Goal: Check status

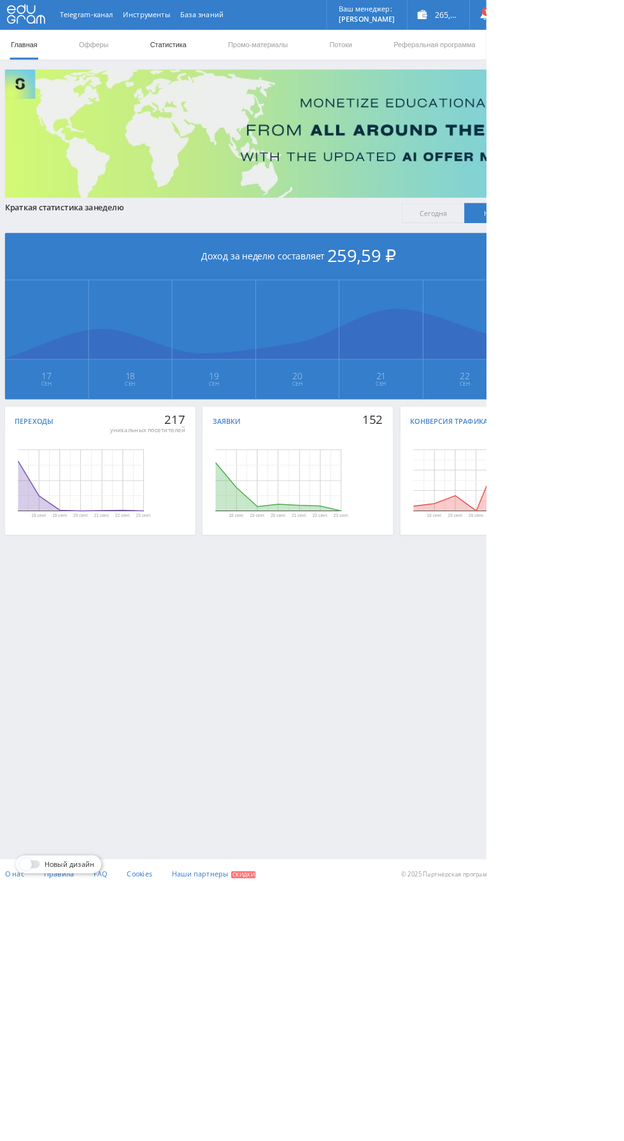
click at [222, 59] on link "Статистика" at bounding box center [216, 57] width 50 height 38
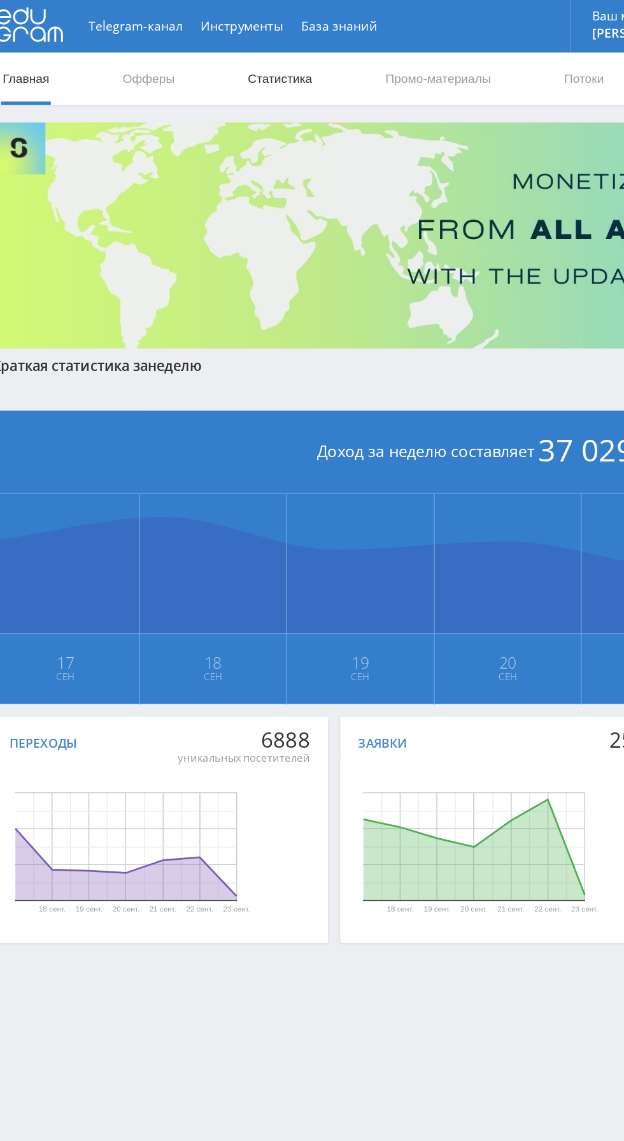
click at [219, 48] on link "Статистика" at bounding box center [216, 57] width 50 height 38
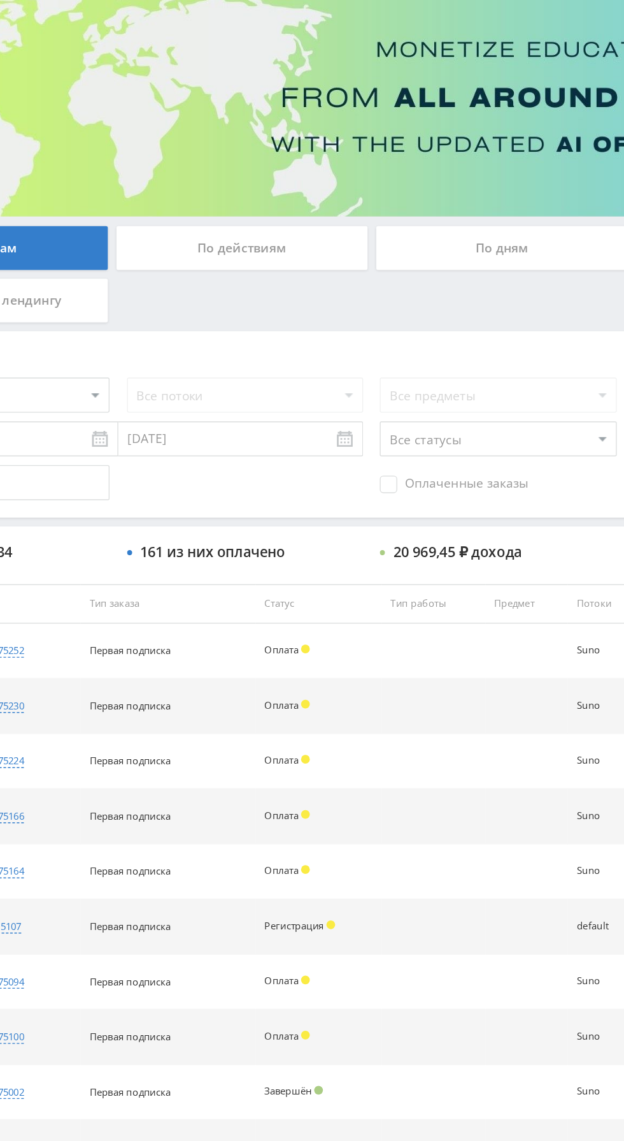
click at [442, 453] on span "Оплаченные заказы" at bounding box center [442, 448] width 108 height 13
click at [0, 0] on input "Оплаченные заказы" at bounding box center [0, 0] width 0 height 0
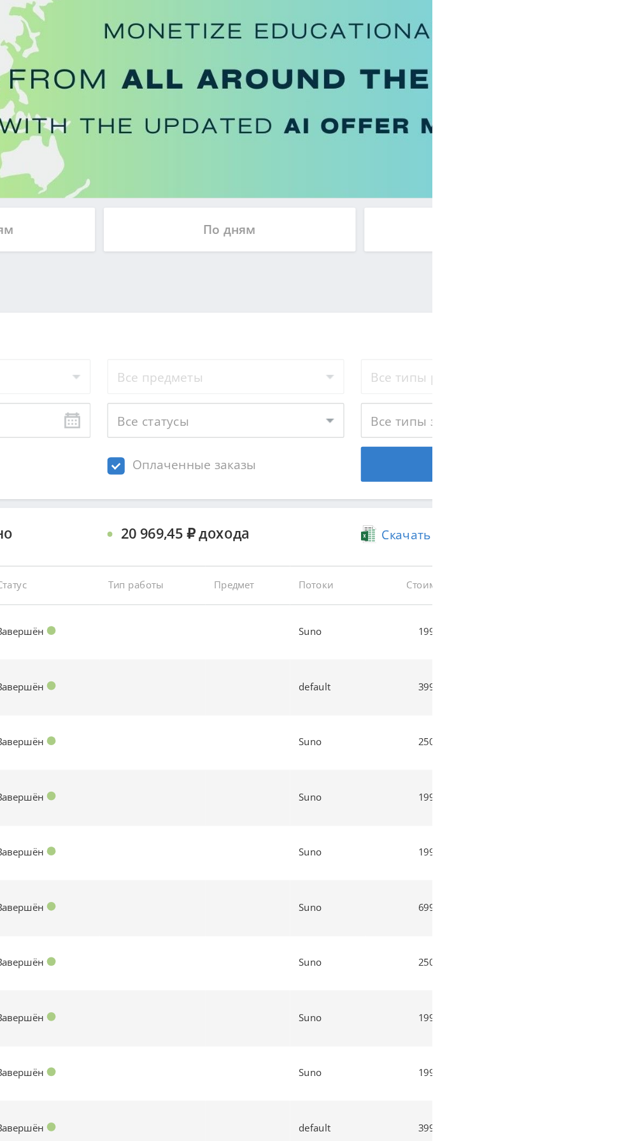
click at [521, 272] on div "По дням" at bounding box center [478, 277] width 184 height 32
click at [0, 0] on input "По дням" at bounding box center [0, 0] width 0 height 0
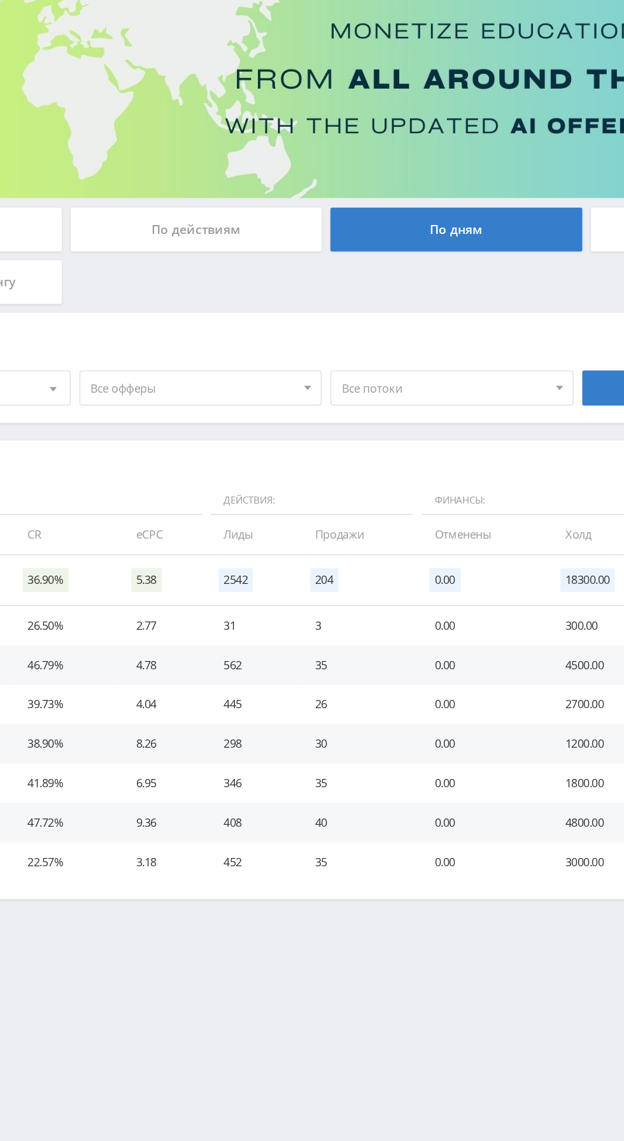
click at [470, 392] on span "Все потоки" at bounding box center [468, 392] width 149 height 24
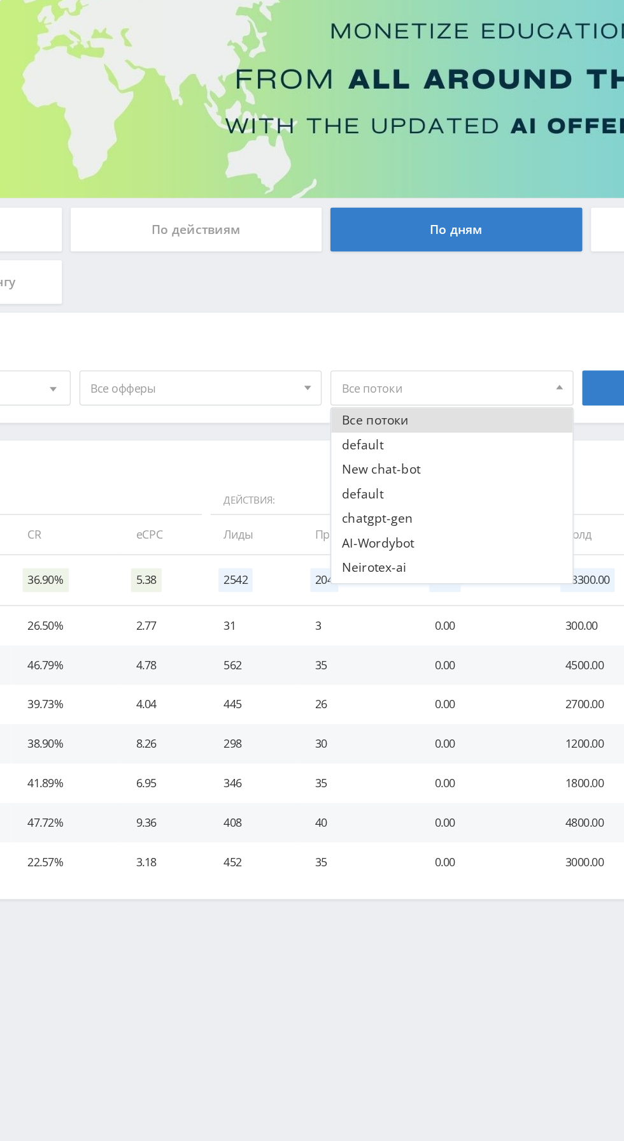
click at [308, 397] on span "Все офферы" at bounding box center [285, 392] width 149 height 24
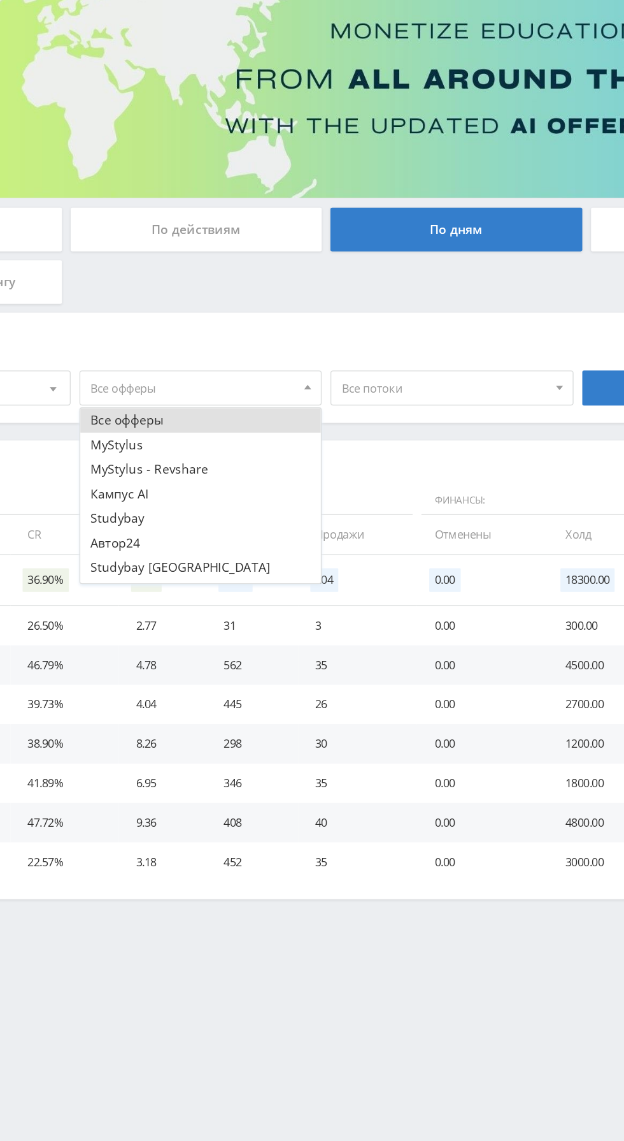
scroll to position [15, 0]
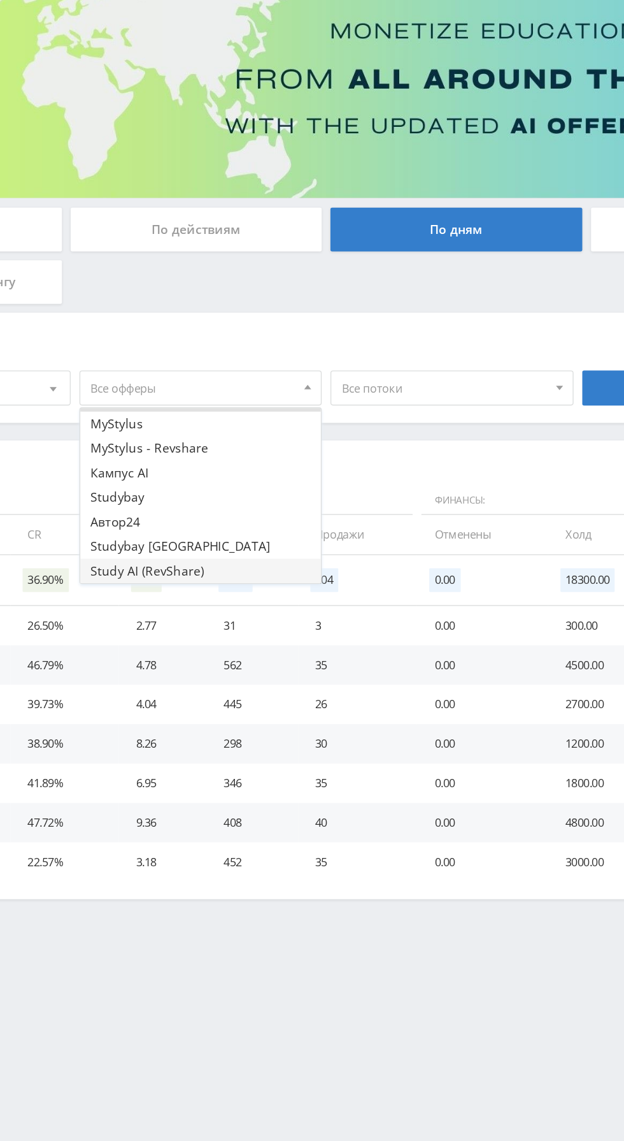
click at [302, 526] on button "Study AI (RevShare)" at bounding box center [291, 525] width 176 height 18
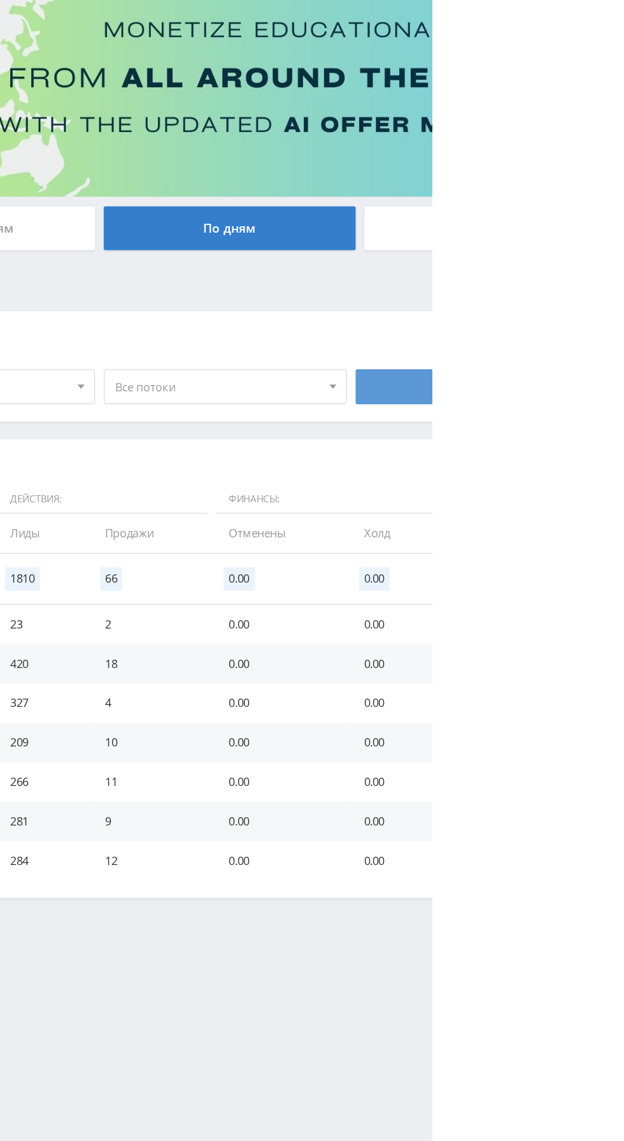
scroll to position [0, 0]
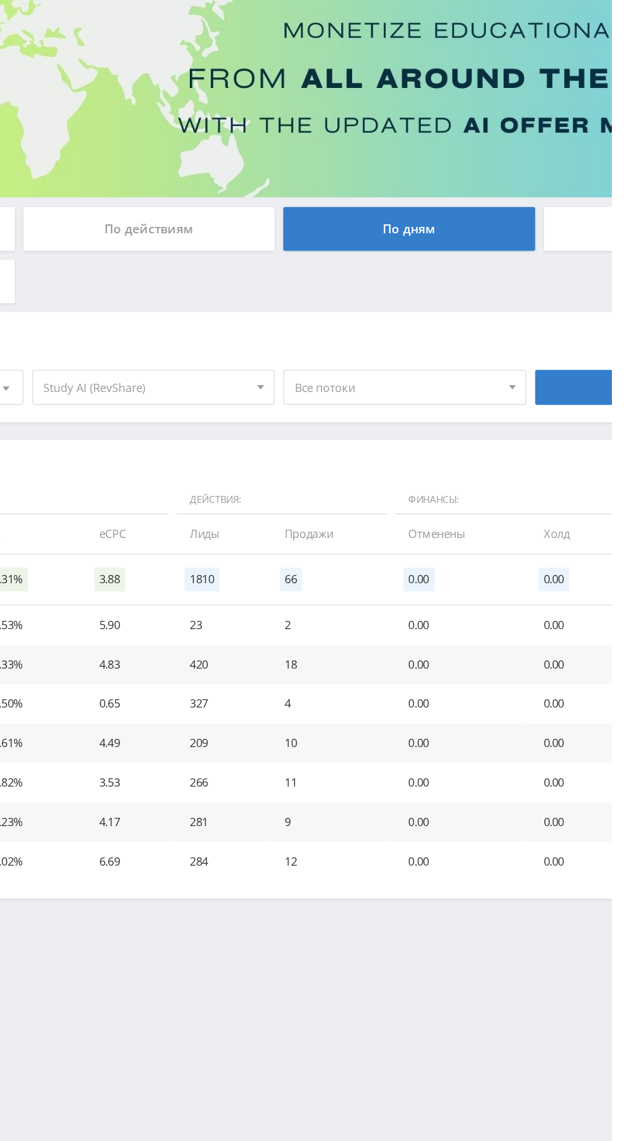
click at [484, 387] on span "Все потоки" at bounding box center [468, 392] width 149 height 24
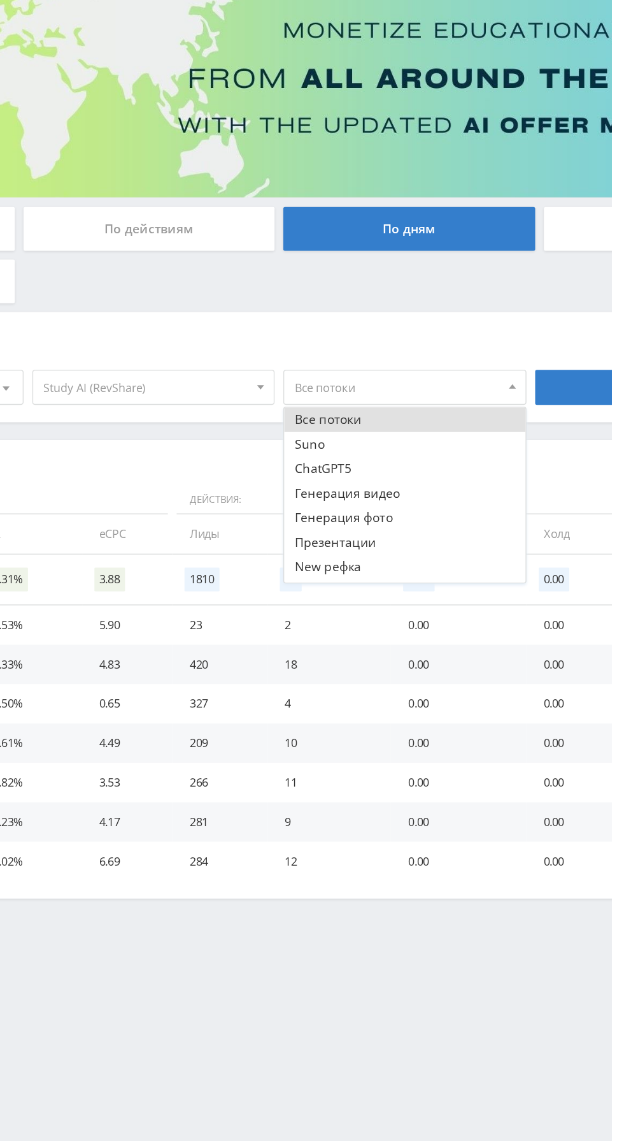
click at [480, 343] on div "Фильтры сбросить 17.09.2025 — 23.09.2025 Календарь Период Сентябрь, 2025 Пн Вт …" at bounding box center [382, 377] width 752 height 80
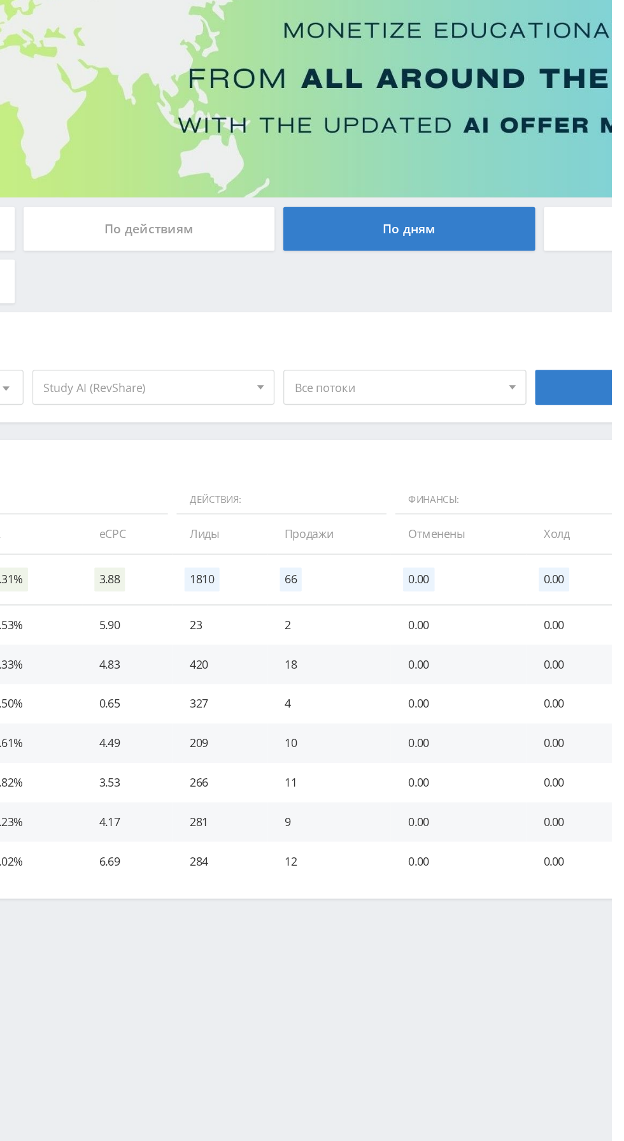
click at [314, 384] on span "Study AI (RevShare)" at bounding box center [285, 392] width 149 height 24
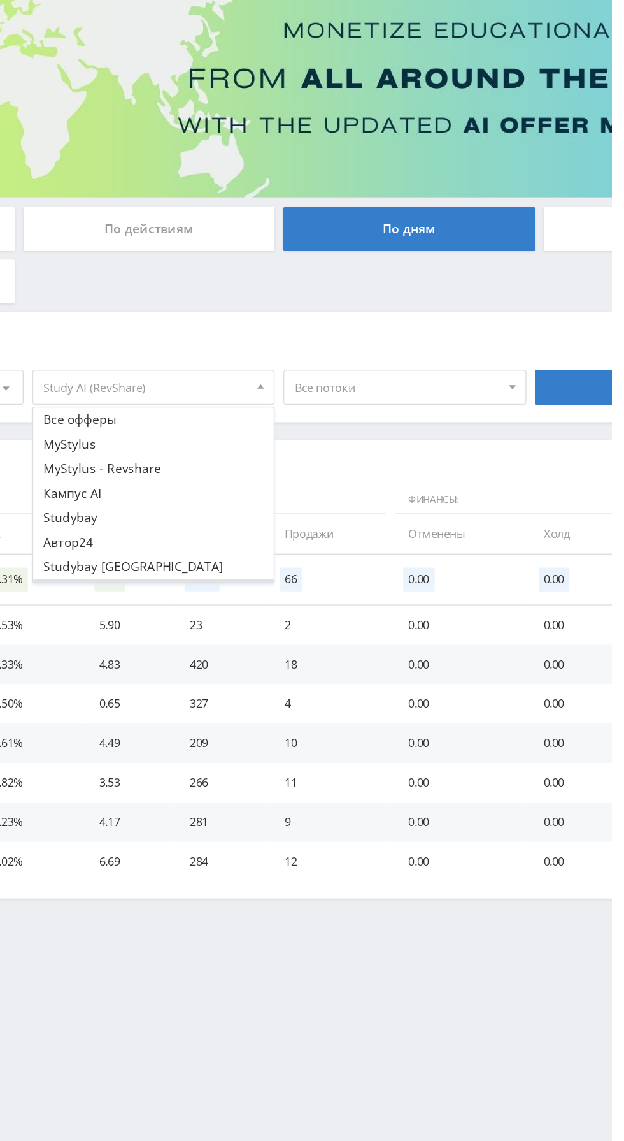
scroll to position [15, 0]
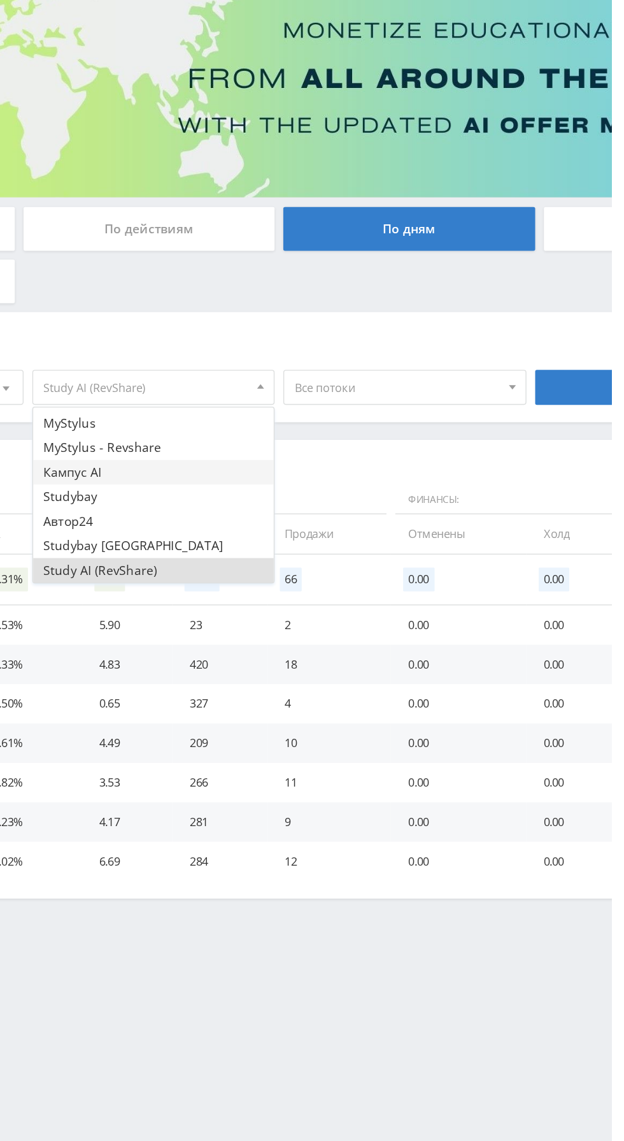
click at [305, 454] on button "Кампус AI" at bounding box center [291, 454] width 176 height 18
click at [324, 523] on button "Study AI (RevShare)" at bounding box center [291, 525] width 176 height 18
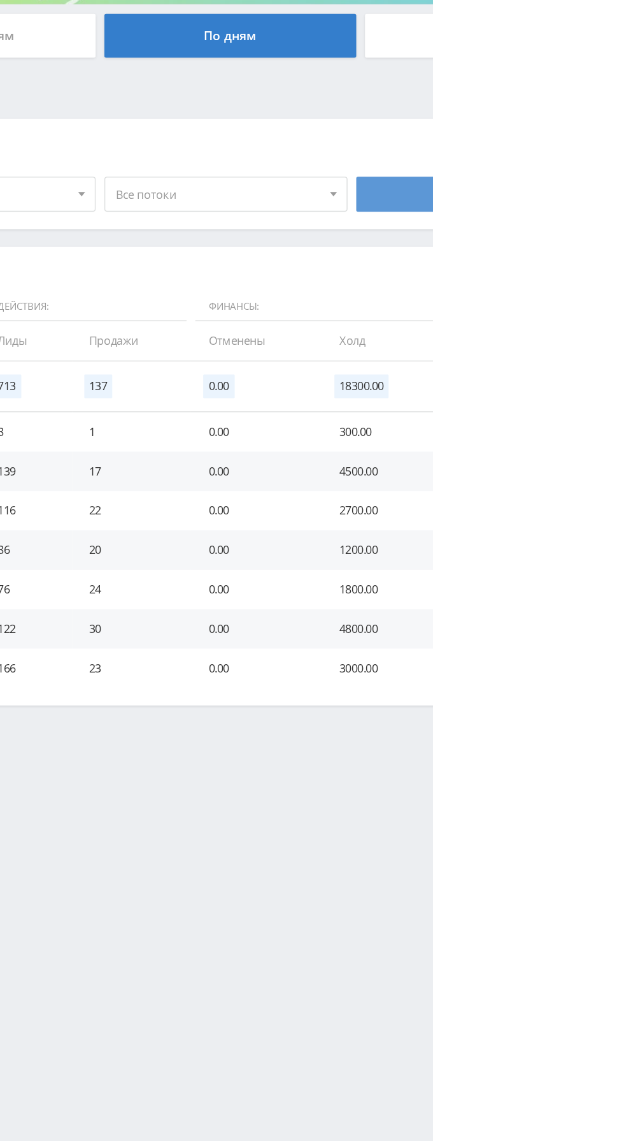
scroll to position [0, 0]
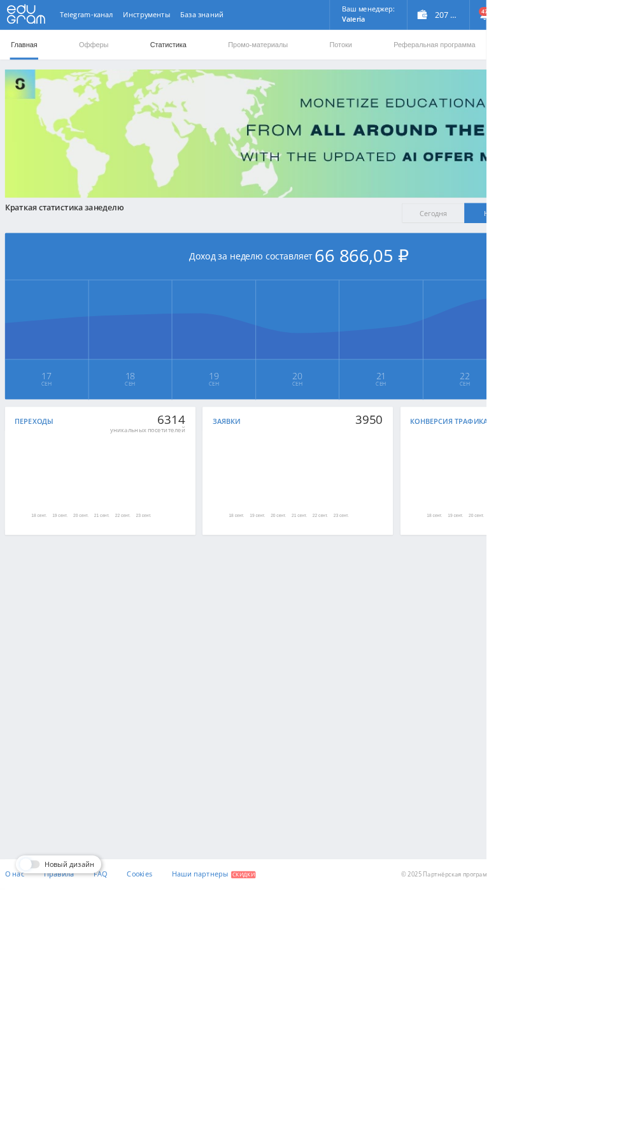
click at [227, 57] on link "Статистика" at bounding box center [216, 57] width 50 height 38
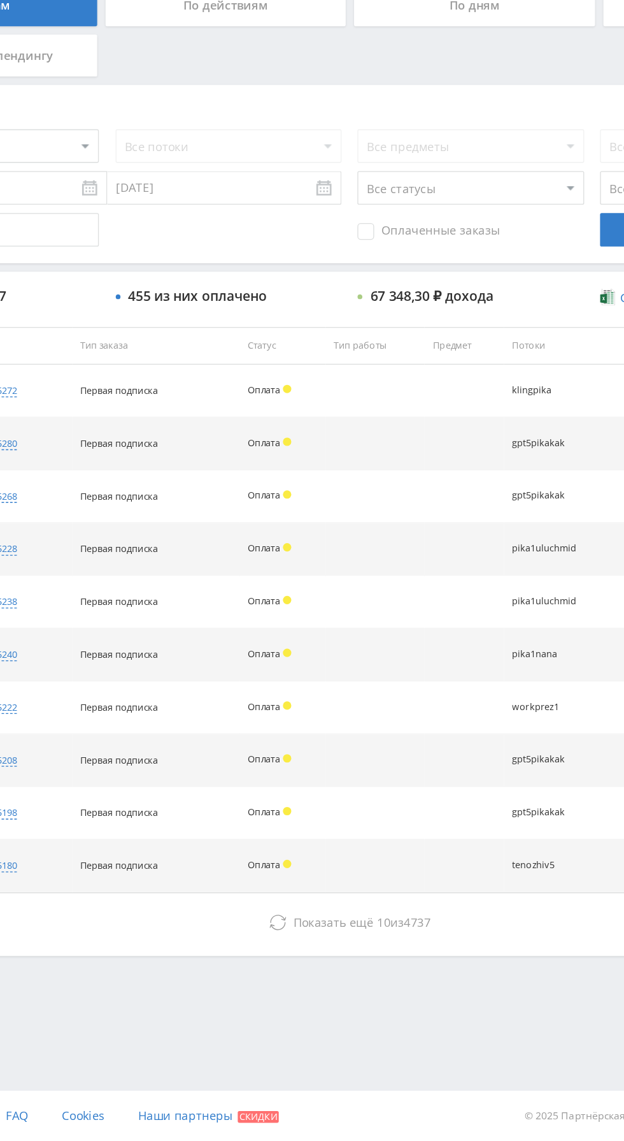
click at [433, 452] on span "Оплаченные заказы" at bounding box center [442, 448] width 108 height 13
click at [0, 0] on input "Оплаченные заказы" at bounding box center [0, 0] width 0 height 0
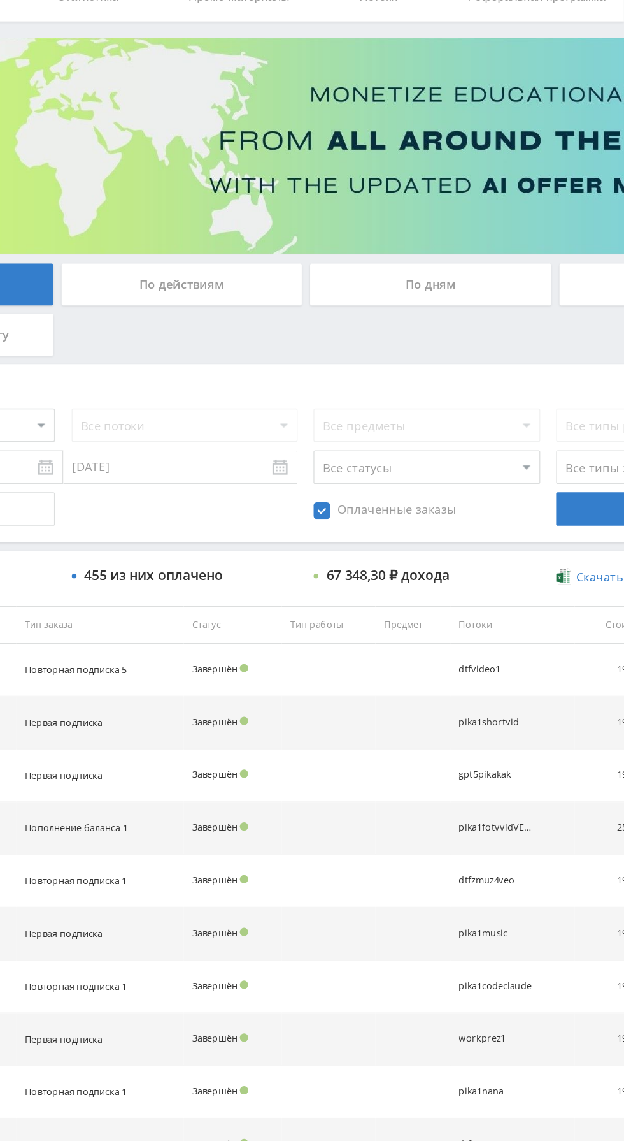
click at [472, 286] on div "По дням" at bounding box center [478, 277] width 184 height 32
click at [0, 0] on input "По дням" at bounding box center [0, 0] width 0 height 0
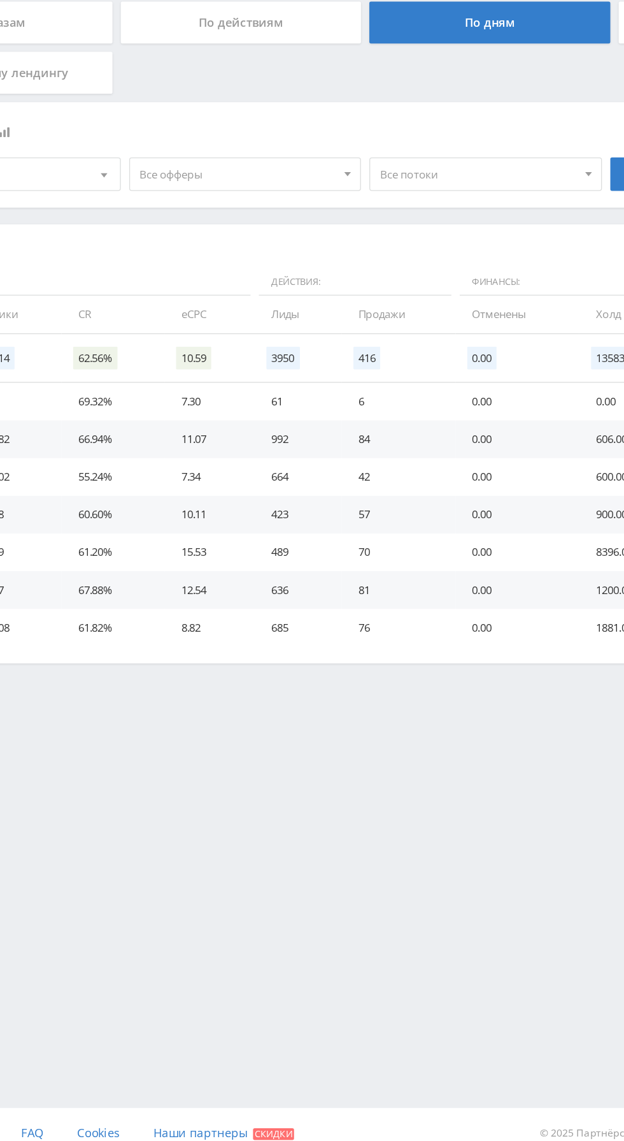
click at [336, 391] on span "Все офферы" at bounding box center [285, 392] width 149 height 24
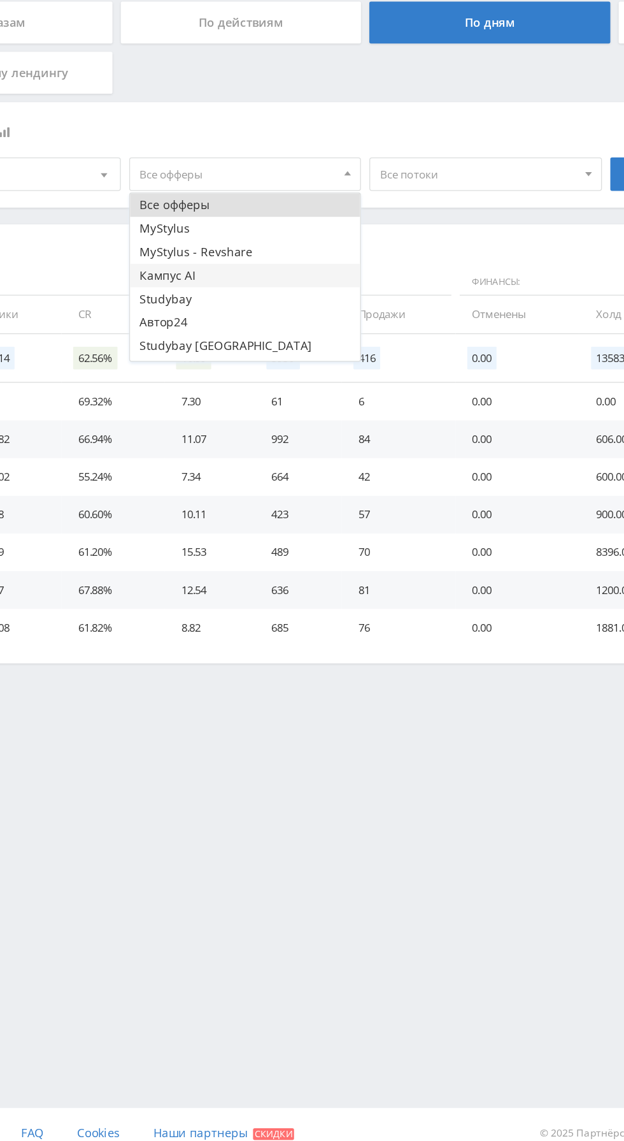
click at [282, 474] on button "Кампус AI" at bounding box center [291, 469] width 176 height 18
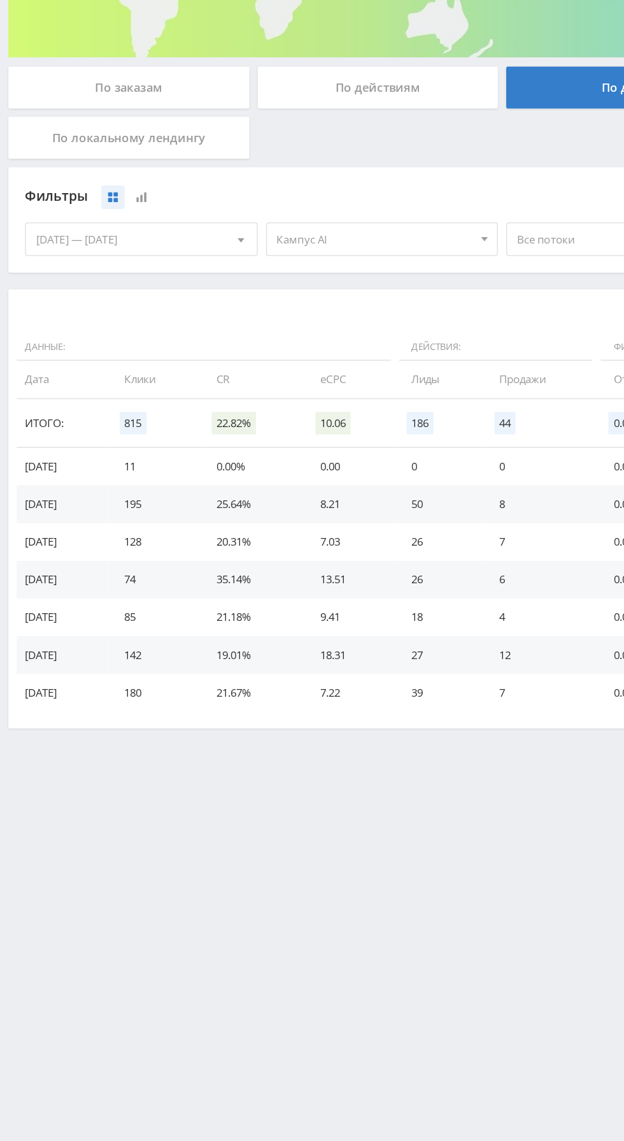
click at [278, 390] on span "Кампус AI" at bounding box center [285, 392] width 149 height 24
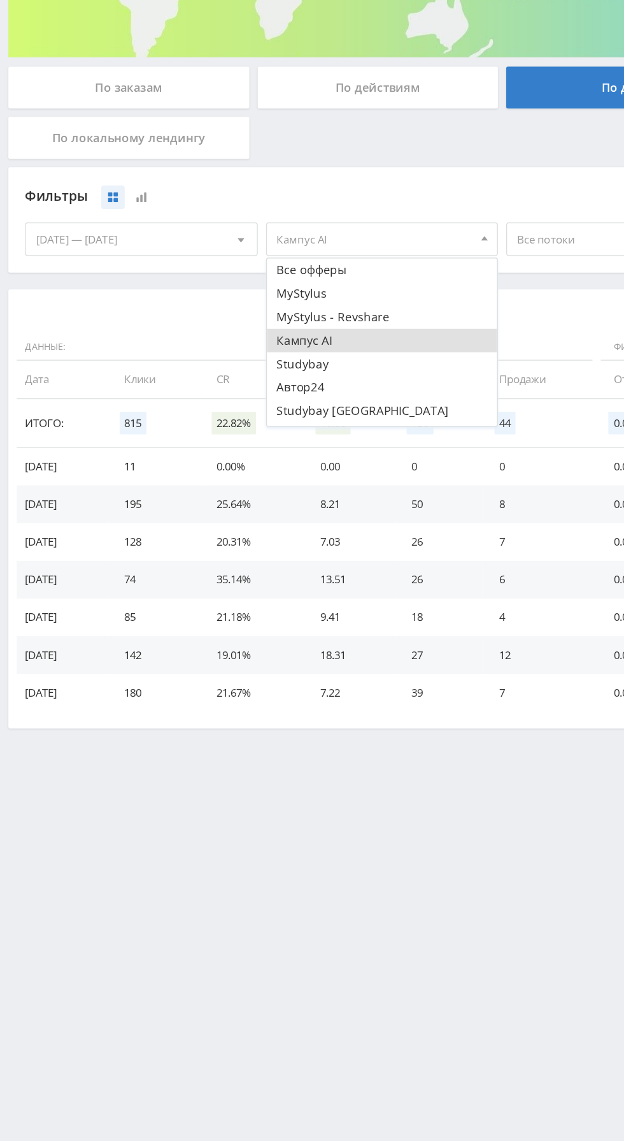
scroll to position [15, 0]
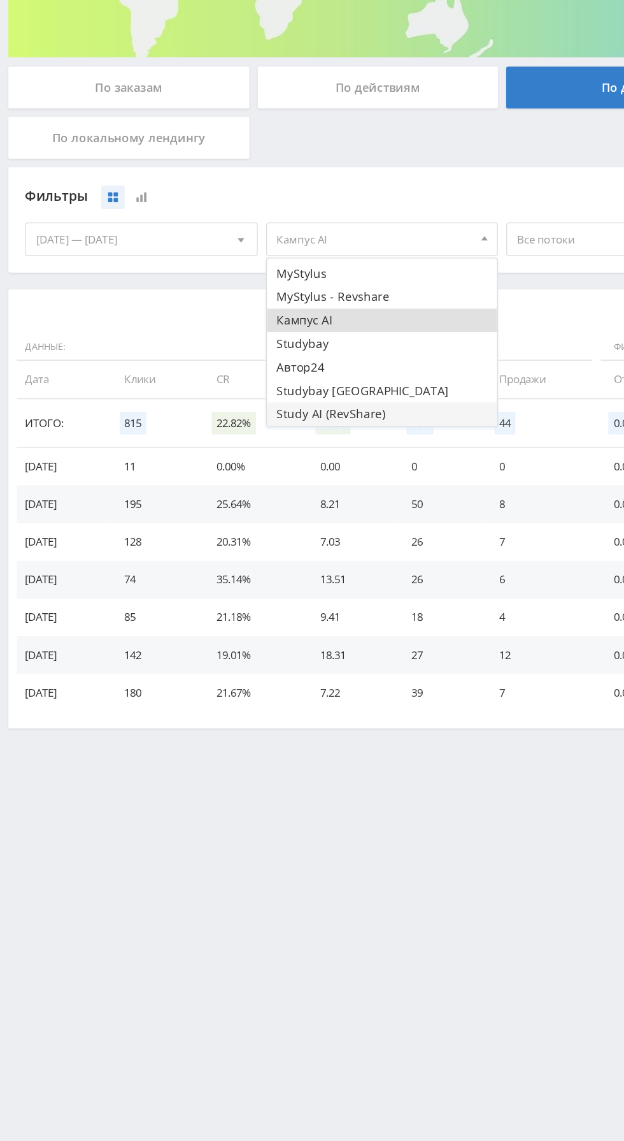
click at [285, 521] on button "Study AI (RevShare)" at bounding box center [291, 525] width 176 height 18
click at [292, 456] on button "Кампус AI" at bounding box center [291, 454] width 176 height 18
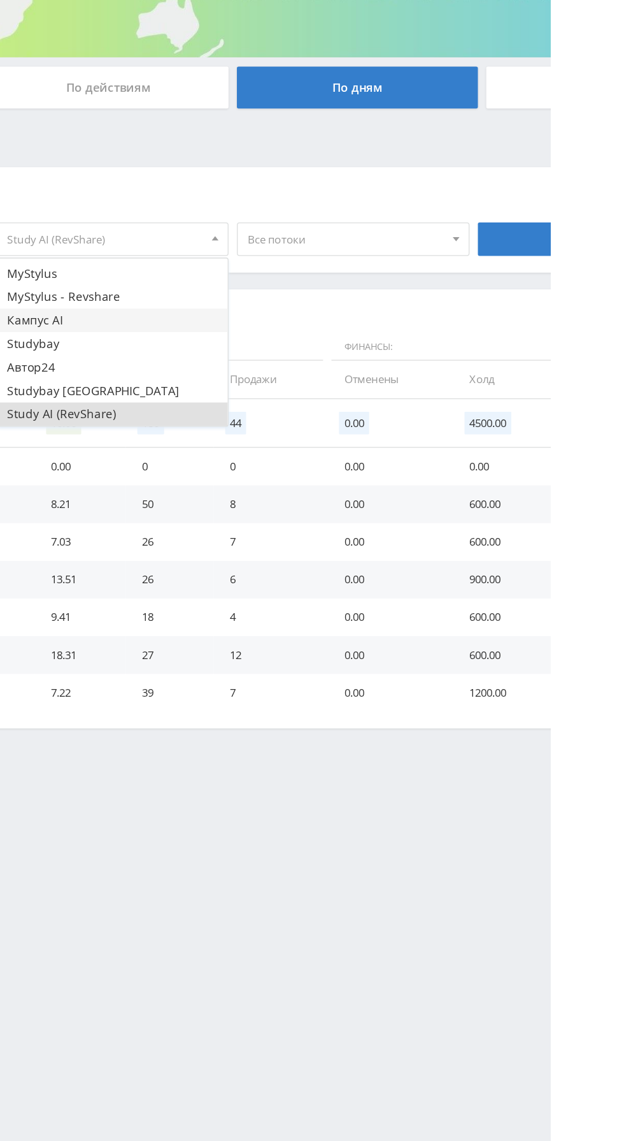
scroll to position [0, 0]
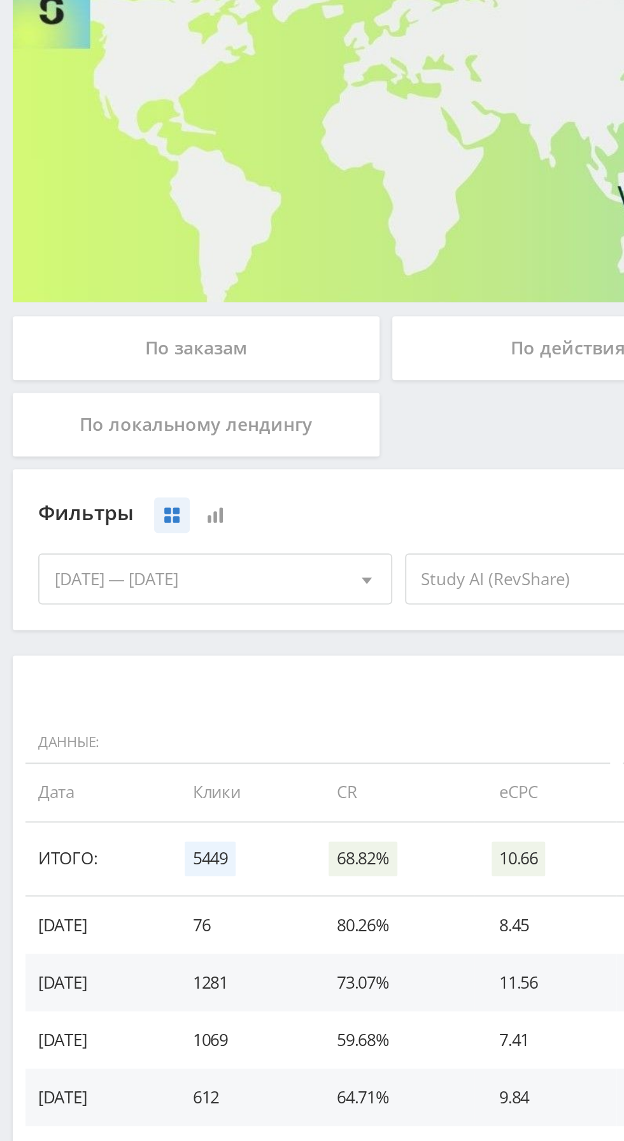
click at [122, 274] on div "По заказам" at bounding box center [98, 277] width 184 height 32
click at [0, 0] on input "По заказам" at bounding box center [0, 0] width 0 height 0
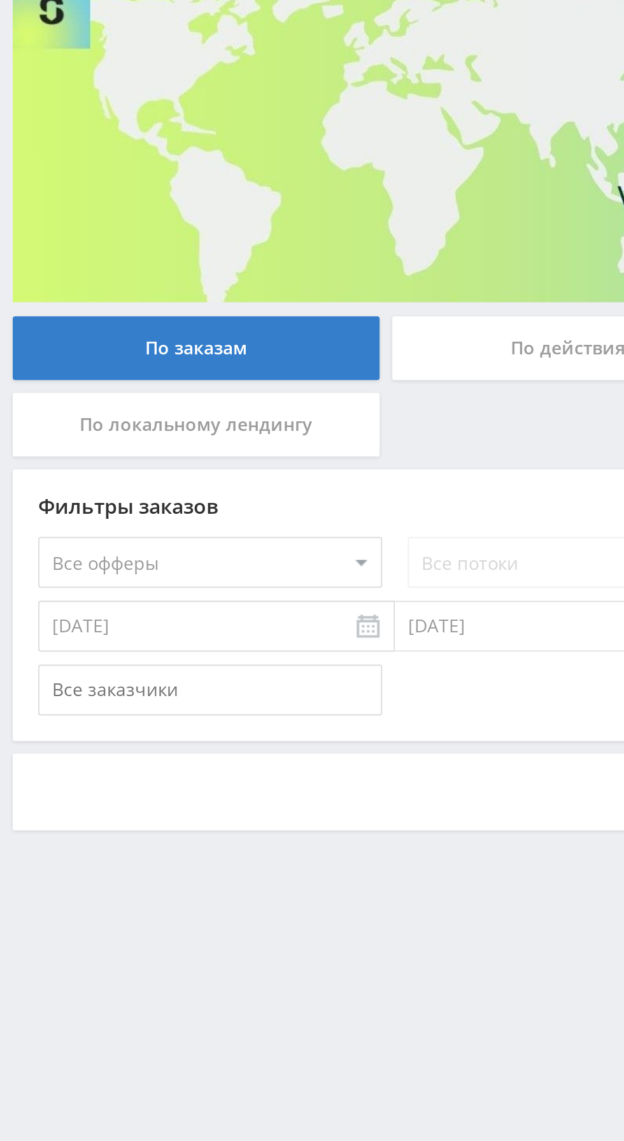
click at [133, 383] on select "Все офферы MyStylus MyStylus - Revshare Кампус AI Studybay Автор24 Studybay Bra…" at bounding box center [105, 383] width 172 height 25
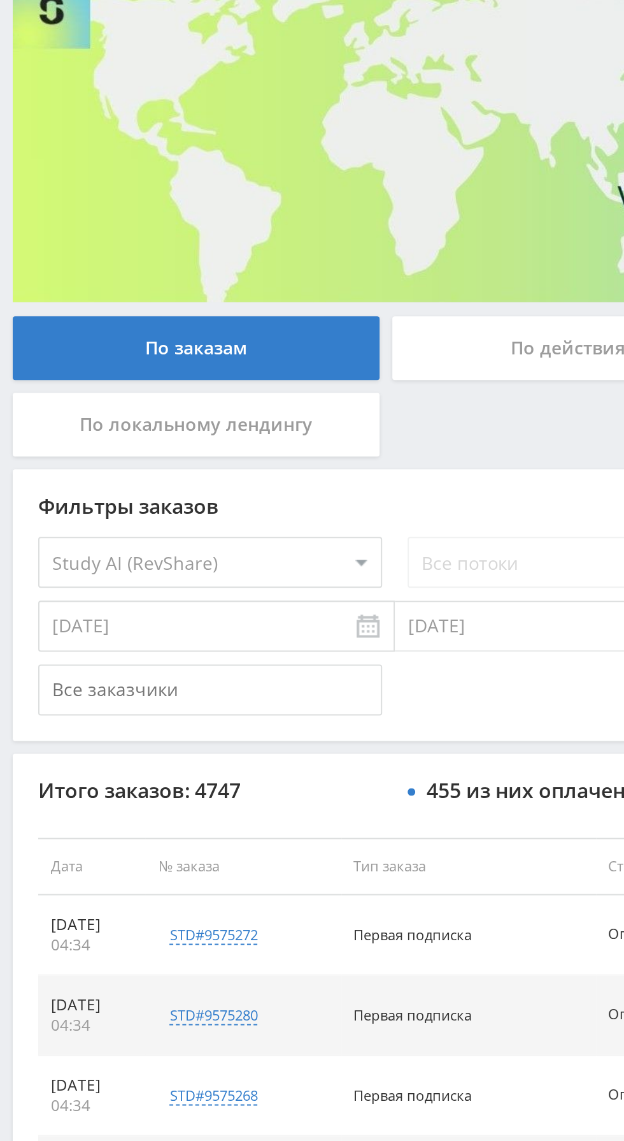
select select "376"
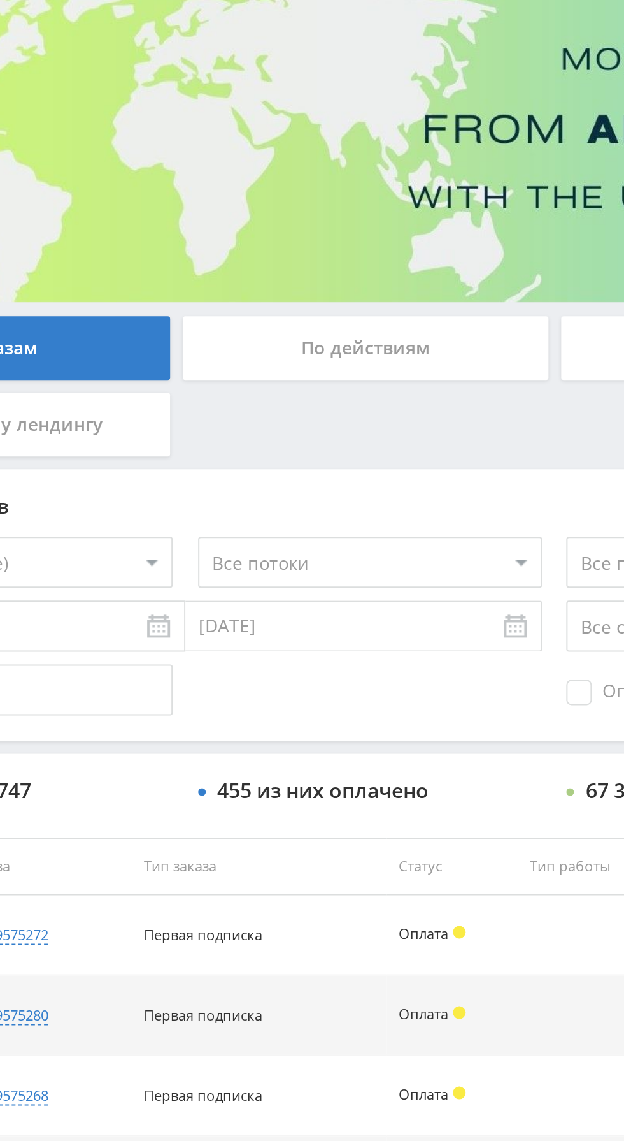
click at [315, 381] on select "Все потоки dtfgpt pika1uchresh pika1uchai pika1uchprez pika1uchgpt pika3runalep…" at bounding box center [290, 383] width 172 height 25
click at [204, 371] on select "Все потоки dtfgpt pika1uchresh pika1uchai pika1uchprez pika1uchgpt pika3runalep…" at bounding box center [290, 383] width 172 height 25
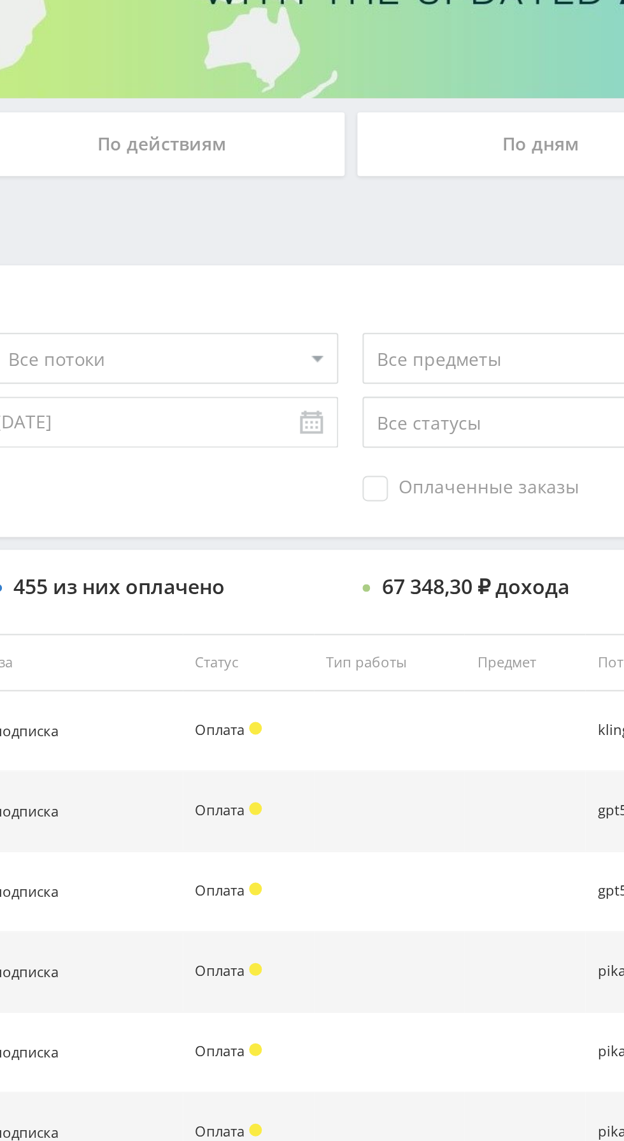
click at [438, 449] on span "Оплаченные заказы" at bounding box center [442, 448] width 108 height 13
click at [0, 0] on input "Оплаченные заказы" at bounding box center [0, 0] width 0 height 0
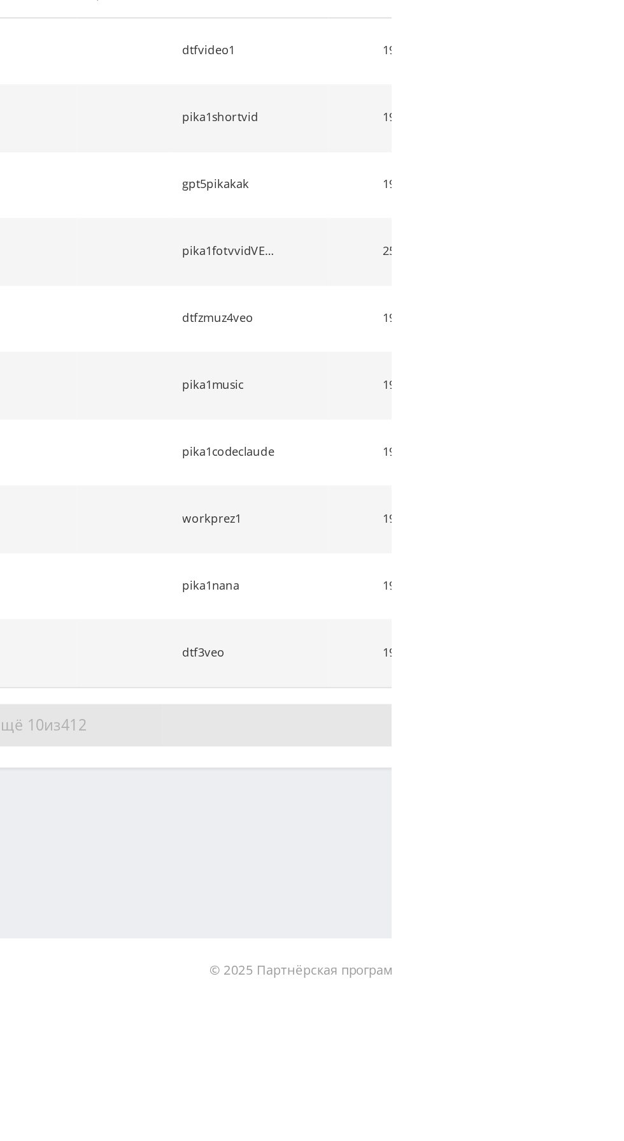
click at [576, 970] on button "Показать ещё 10 из 412" at bounding box center [382, 974] width 726 height 25
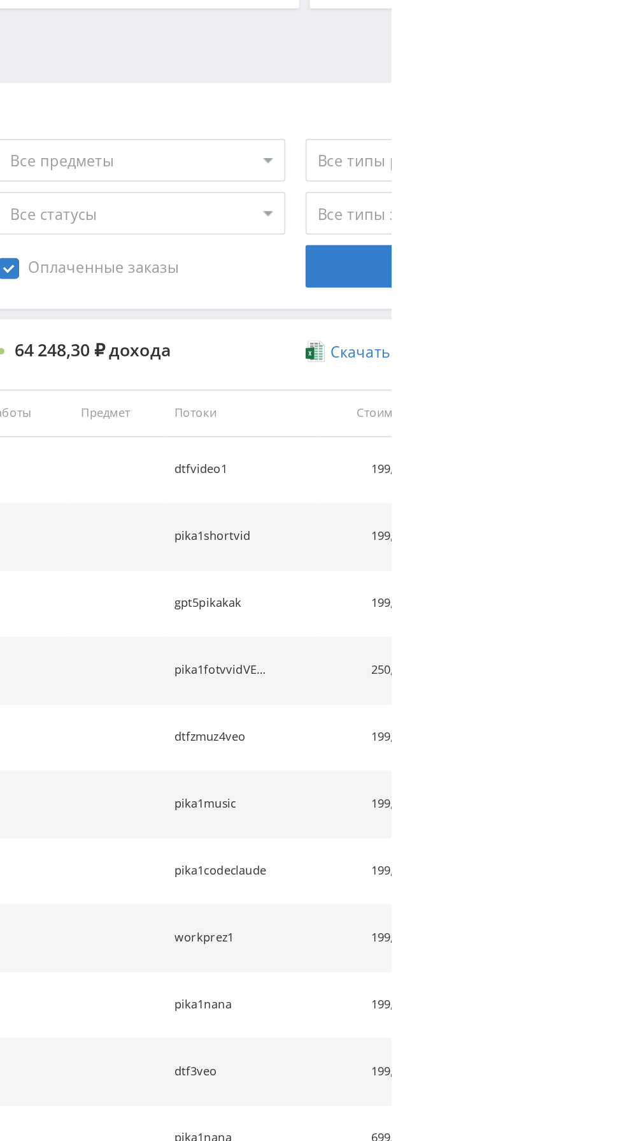
select select "2"
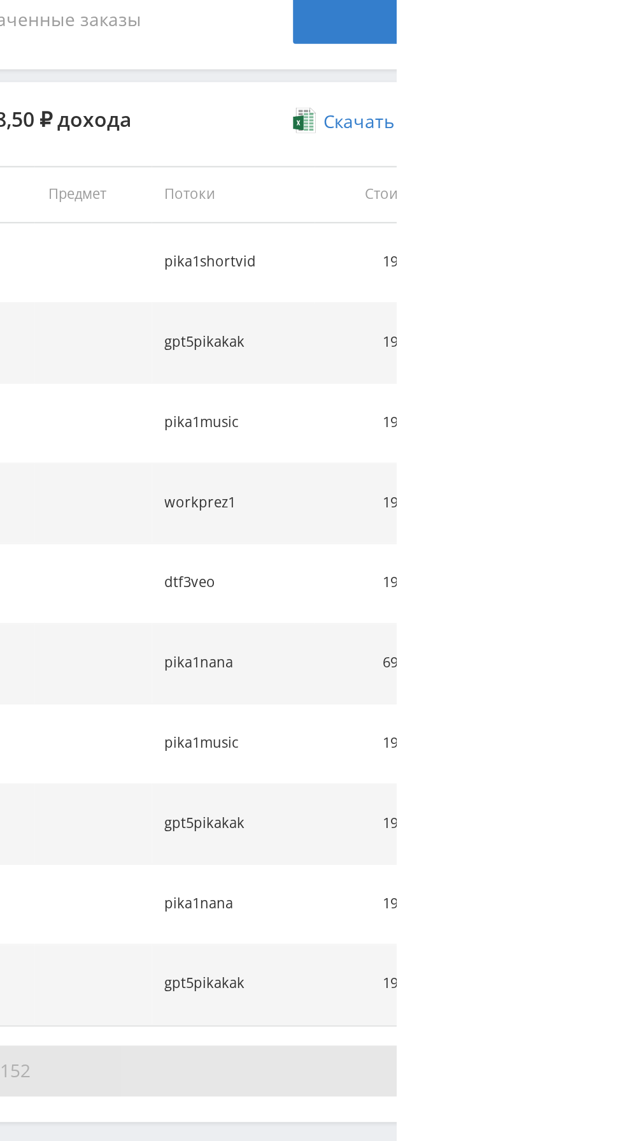
click at [574, 966] on button "Показать ещё 10 из 152" at bounding box center [382, 974] width 726 height 25
